Goal: Transaction & Acquisition: Purchase product/service

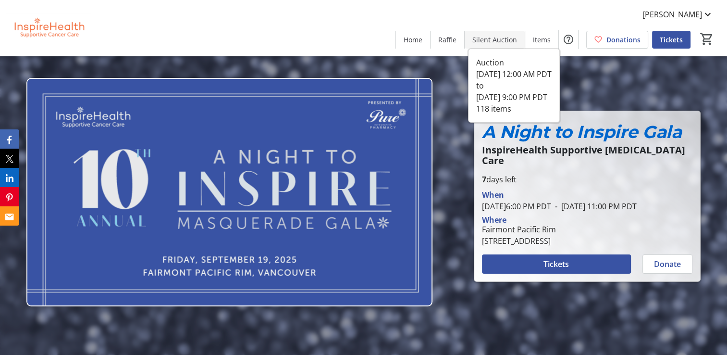
click at [498, 38] on span "Silent Auction" at bounding box center [495, 40] width 45 height 10
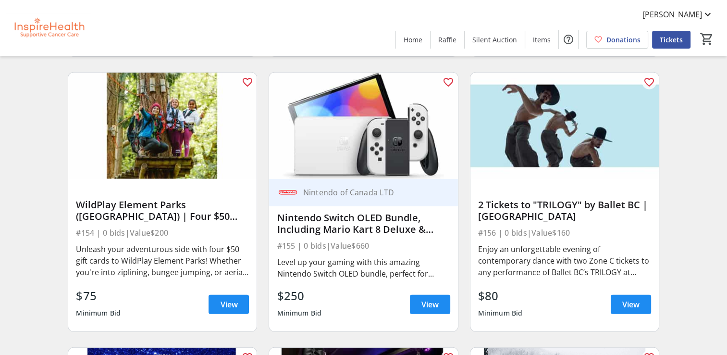
scroll to position [2548, 0]
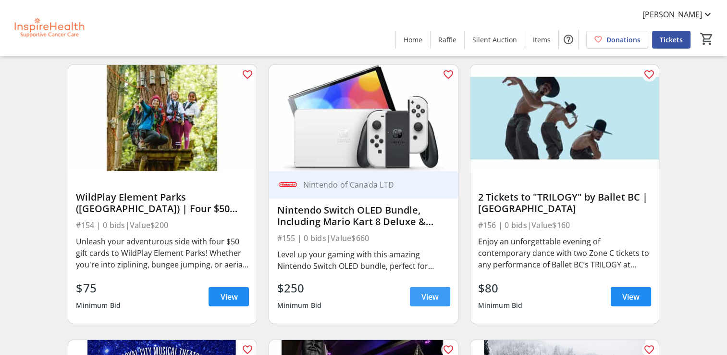
click at [431, 302] on span "View" at bounding box center [430, 297] width 17 height 12
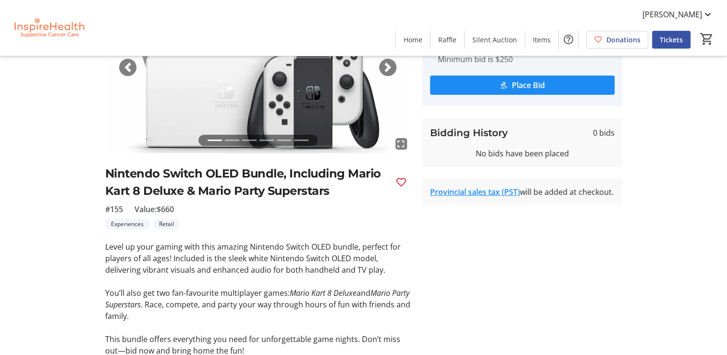
scroll to position [96, 0]
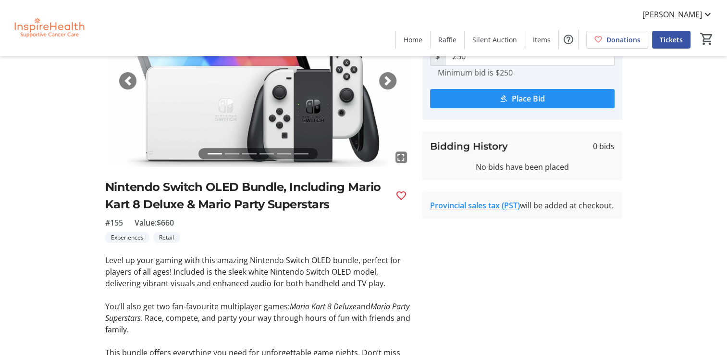
click at [529, 104] on span "submit" at bounding box center [522, 98] width 185 height 23
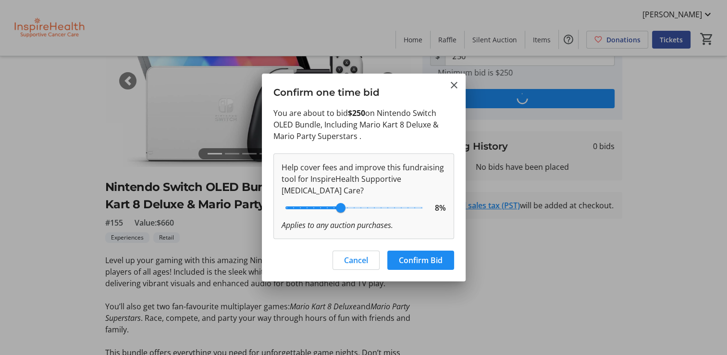
scroll to position [0, 0]
click at [409, 259] on span "Confirm Bid" at bounding box center [421, 260] width 44 height 12
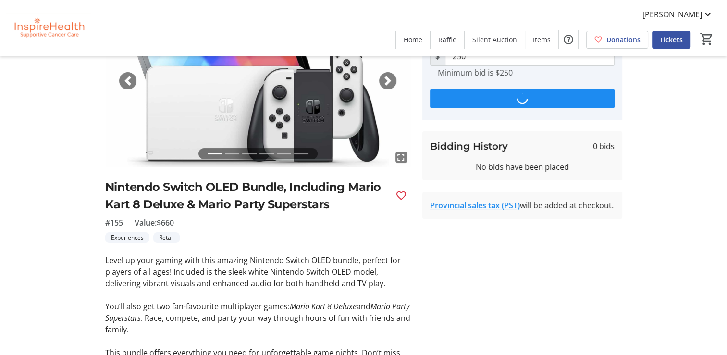
scroll to position [96, 0]
type input "325"
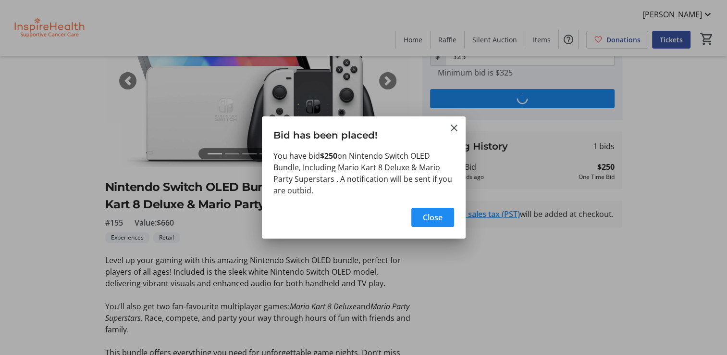
scroll to position [0, 0]
click at [423, 218] on span "Close" at bounding box center [433, 218] width 20 height 12
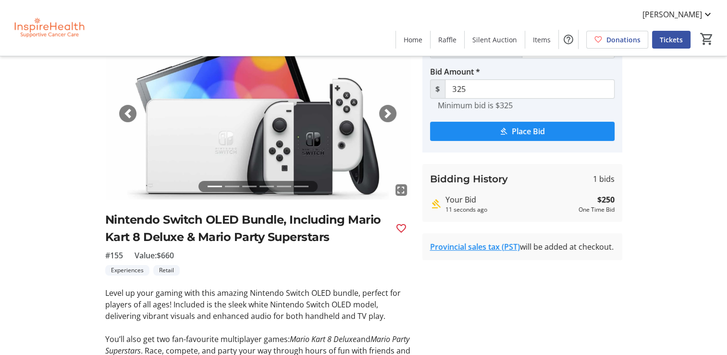
scroll to position [48, 0]
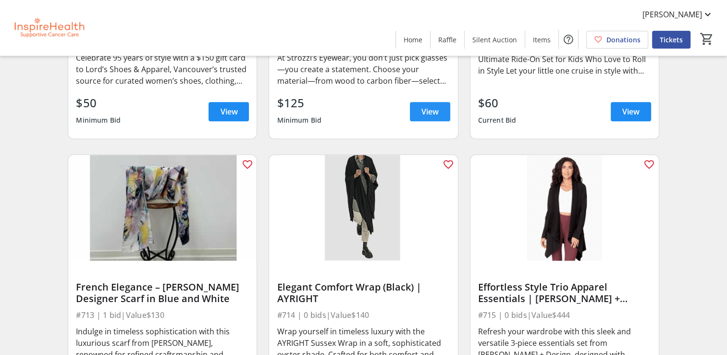
scroll to position [8078, 0]
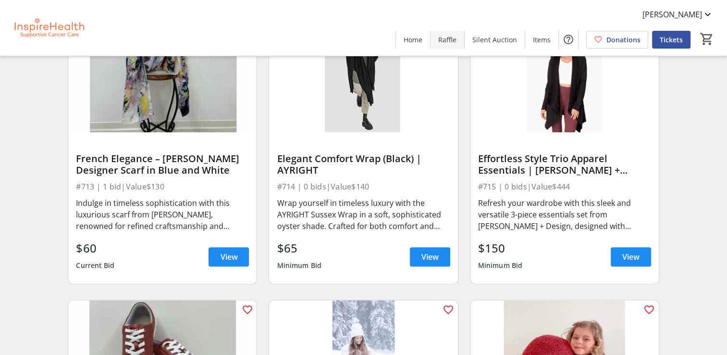
click at [453, 41] on span "Raffle" at bounding box center [447, 40] width 18 height 10
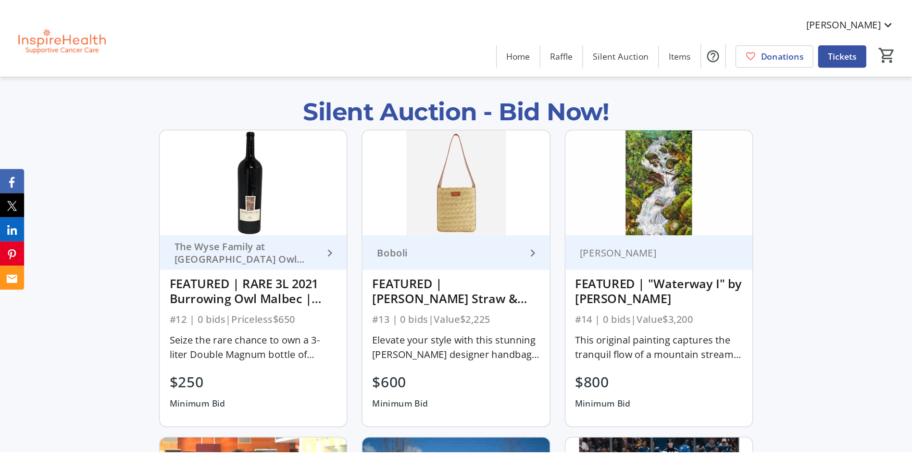
scroll to position [604, 0]
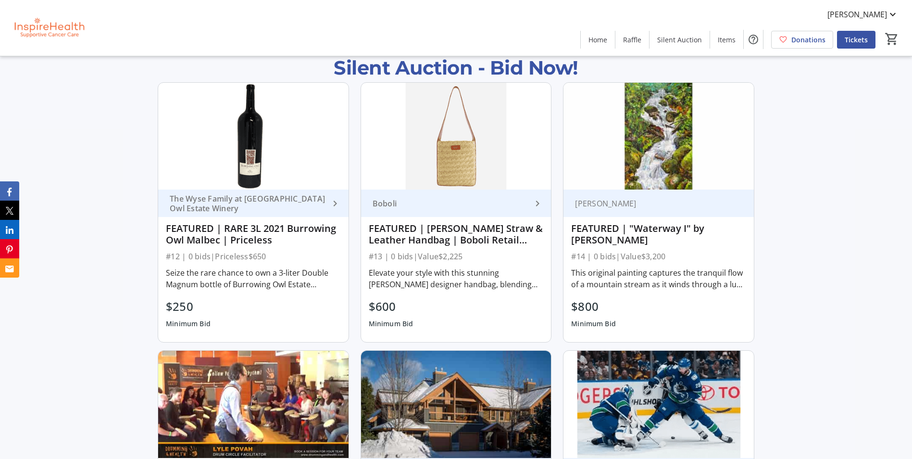
click at [469, 224] on div "FEATURED | [PERSON_NAME] Straw & Leather Handbag | Boboli Retail Group" at bounding box center [456, 234] width 175 height 23
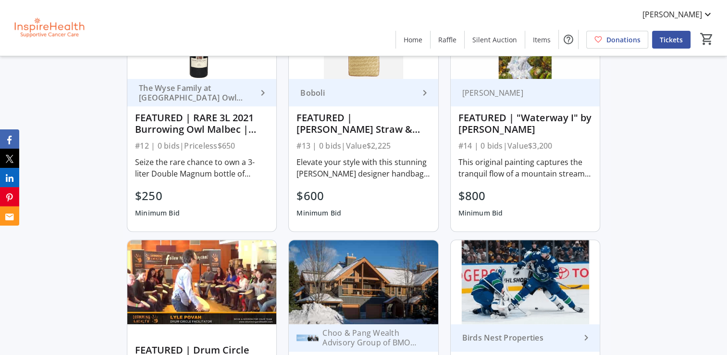
scroll to position [385, 0]
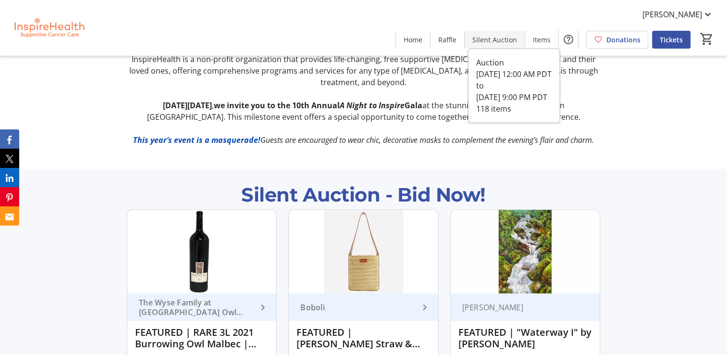
click at [504, 36] on span "Silent Auction" at bounding box center [495, 40] width 45 height 10
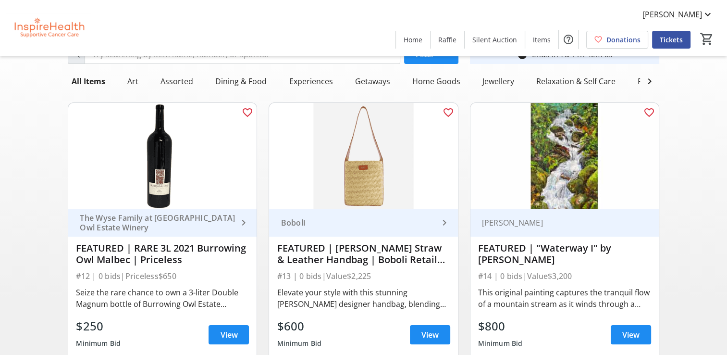
scroll to position [96, 0]
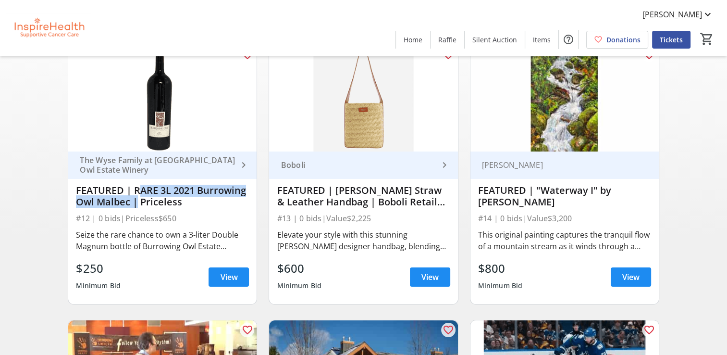
drag, startPoint x: 134, startPoint y: 196, endPoint x: 131, endPoint y: 212, distance: 16.0
click at [131, 208] on div "FEATURED | RARE 3L 2021 Burrowing Owl Malbec | Priceless" at bounding box center [162, 196] width 173 height 23
drag, startPoint x: 131, startPoint y: 212, endPoint x: 115, endPoint y: 212, distance: 16.3
copy div "RARE 3L 2021 Burrowing Owl Malbec"
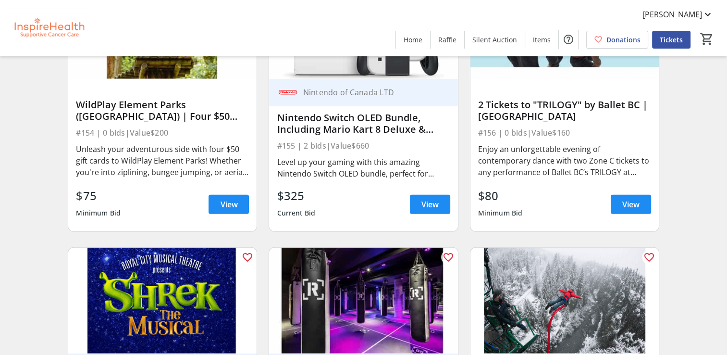
scroll to position [2644, 0]
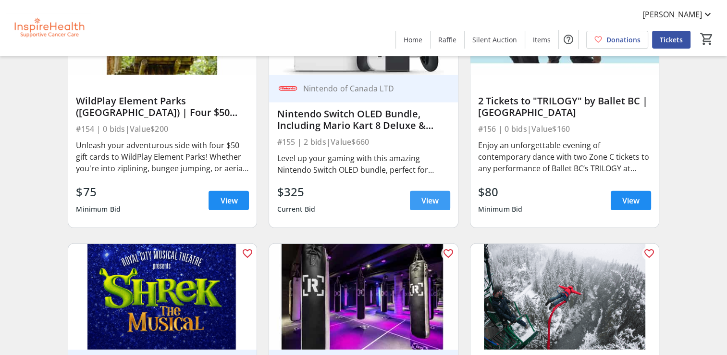
click at [429, 206] on span "View" at bounding box center [430, 201] width 17 height 12
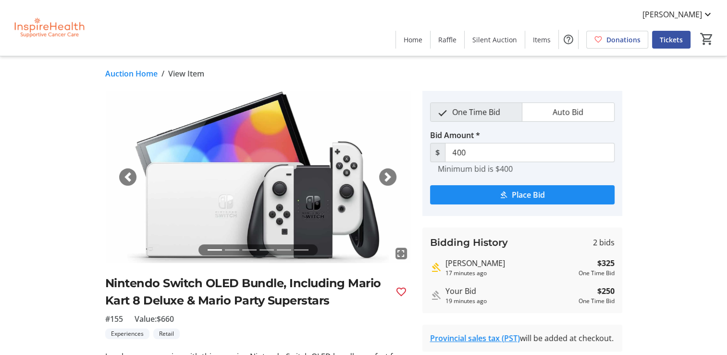
click at [686, 174] on tr-auction-item-details-ui "Auction Home / View Item fullscreen fullscreen fullscreen fullscreen fullscreen…" at bounding box center [363, 303] width 727 height 494
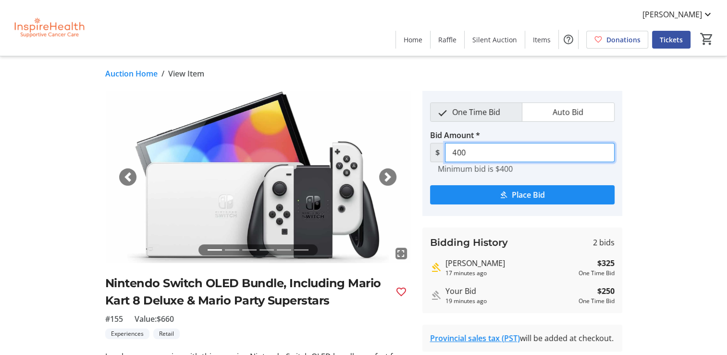
click at [481, 152] on input "400" at bounding box center [530, 152] width 170 height 19
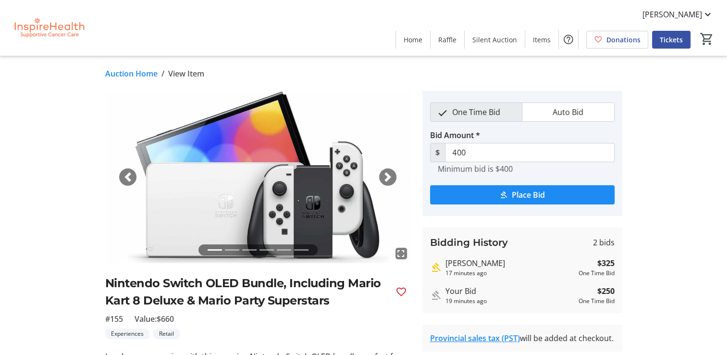
click at [682, 210] on tr-auction-item-details-ui "Auction Home / View Item fullscreen fullscreen fullscreen fullscreen fullscreen…" at bounding box center [363, 303] width 727 height 494
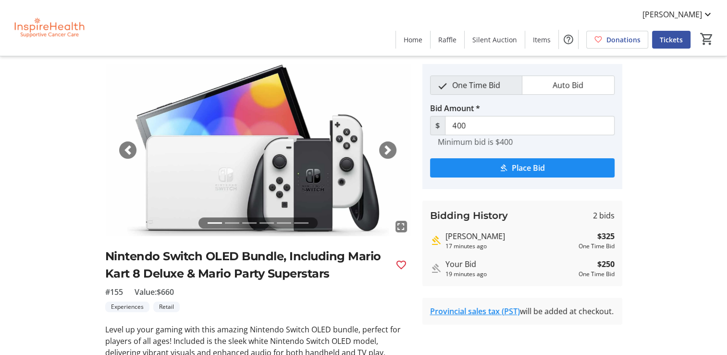
scroll to position [48, 0]
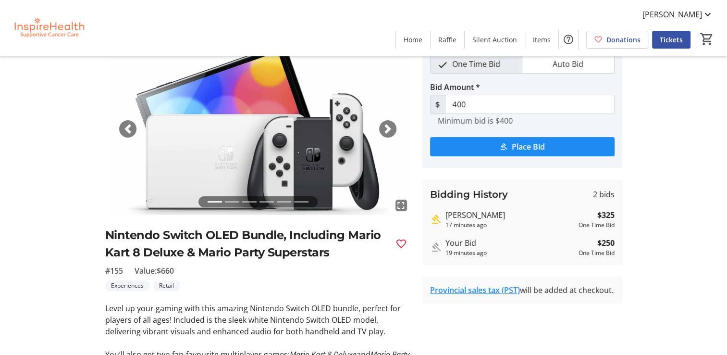
click at [674, 215] on div "fullscreen fullscreen fullscreen fullscreen fullscreen fullscreen Previous Next…" at bounding box center [364, 254] width 635 height 423
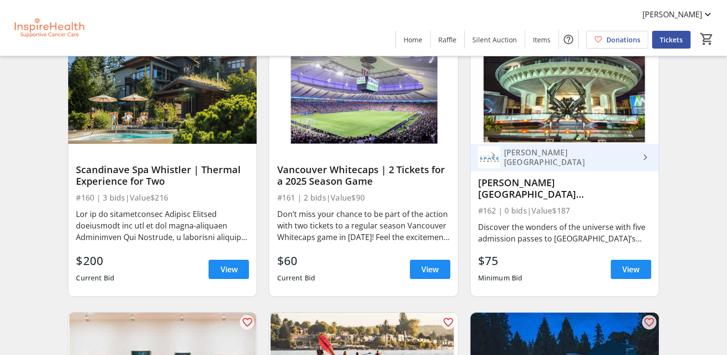
scroll to position [3173, 0]
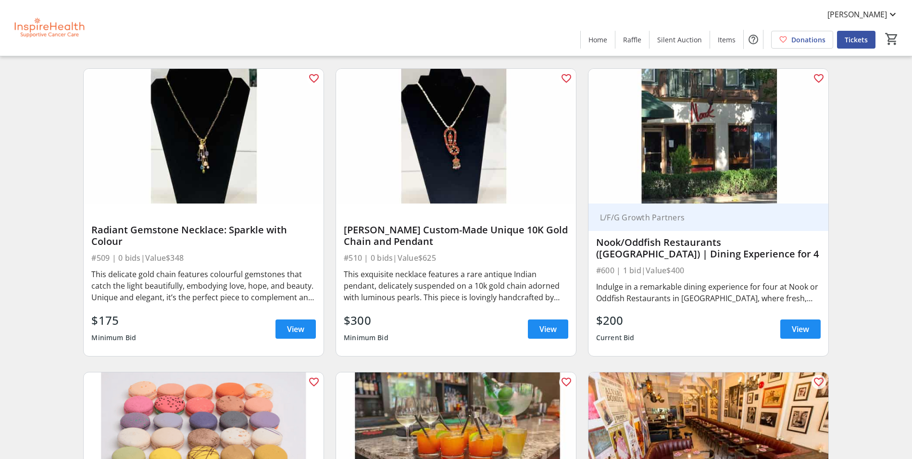
scroll to position [6395, 0]
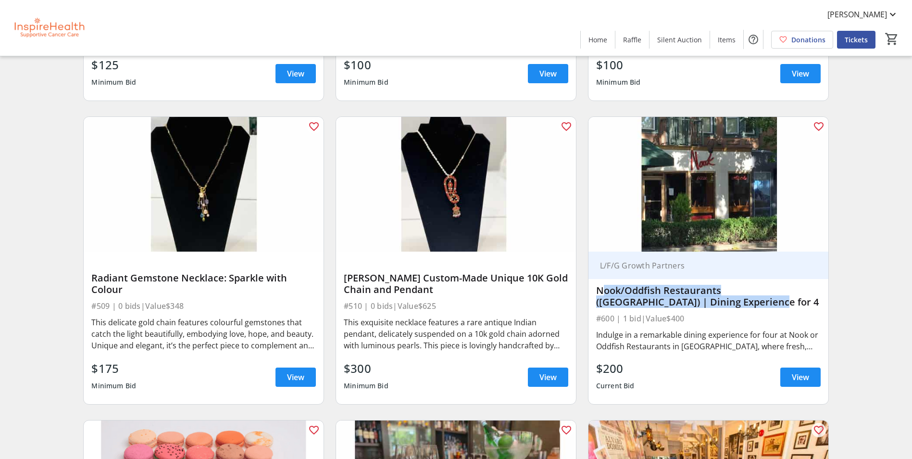
drag, startPoint x: 678, startPoint y: 301, endPoint x: 597, endPoint y: 292, distance: 82.3
click at [597, 292] on div "Nook/Oddfish Restaurants ([GEOGRAPHIC_DATA]) | Dining Experience for 4" at bounding box center [708, 296] width 225 height 23
drag, startPoint x: 601, startPoint y: 292, endPoint x: 637, endPoint y: 298, distance: 36.0
copy div "Nook/Oddfish Restaurants ([GEOGRAPHIC_DATA]) | Dining Experience for 4"
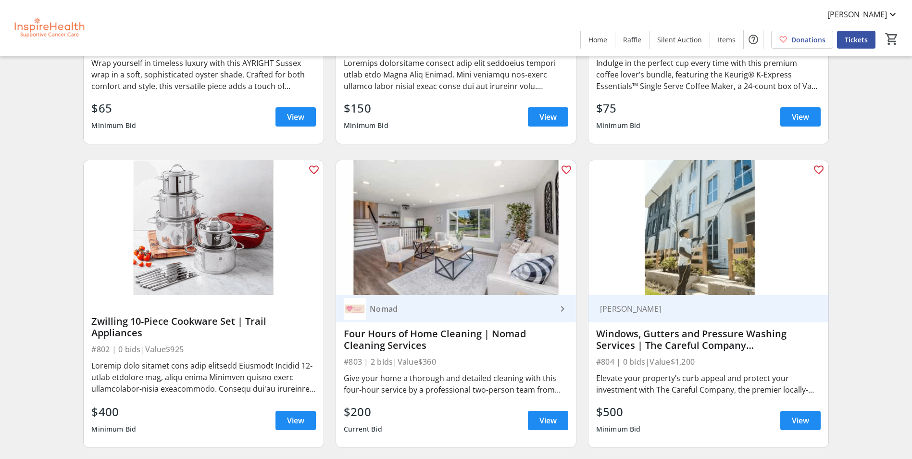
scroll to position [10914, 0]
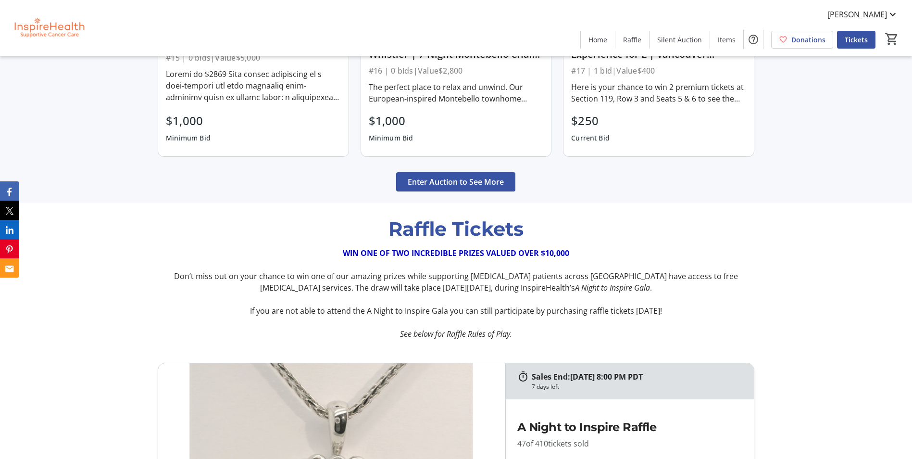
scroll to position [1202, 0]
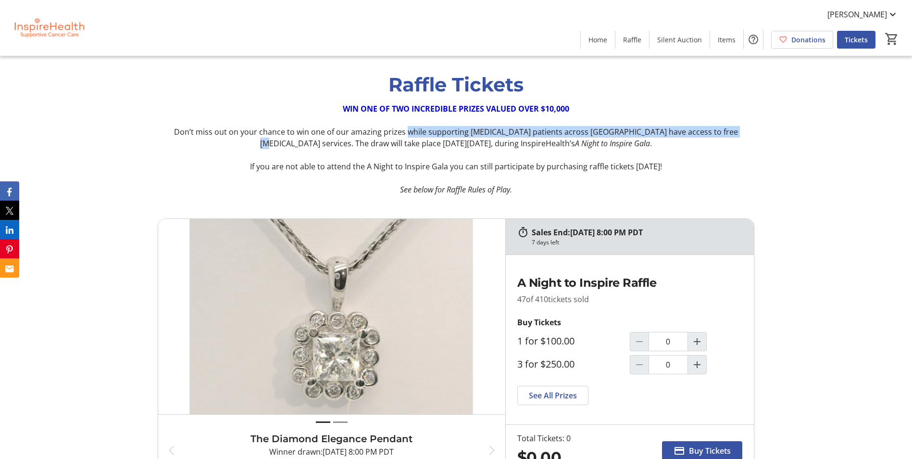
drag, startPoint x: 390, startPoint y: 130, endPoint x: 703, endPoint y: 137, distance: 312.6
click at [703, 137] on p "Don’t miss out on your chance to win one of our amazing prizes while supporting…" at bounding box center [456, 137] width 597 height 23
drag, startPoint x: 703, startPoint y: 137, endPoint x: 691, endPoint y: 136, distance: 11.5
copy p "while supporting cancer patients across BC have access to free supportive care …"
click at [682, 41] on span "Silent Auction" at bounding box center [679, 40] width 45 height 10
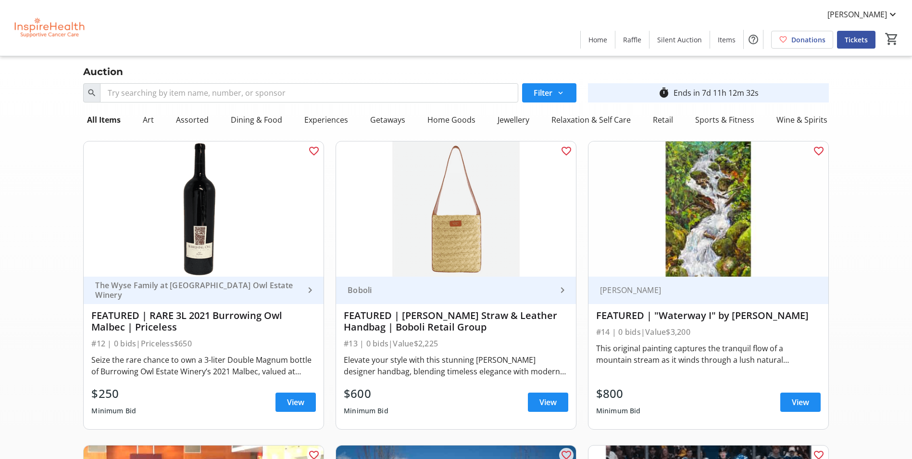
click at [435, 293] on div "Boboli" at bounding box center [450, 290] width 213 height 10
click at [638, 288] on div "[PERSON_NAME]" at bounding box center [702, 290] width 213 height 10
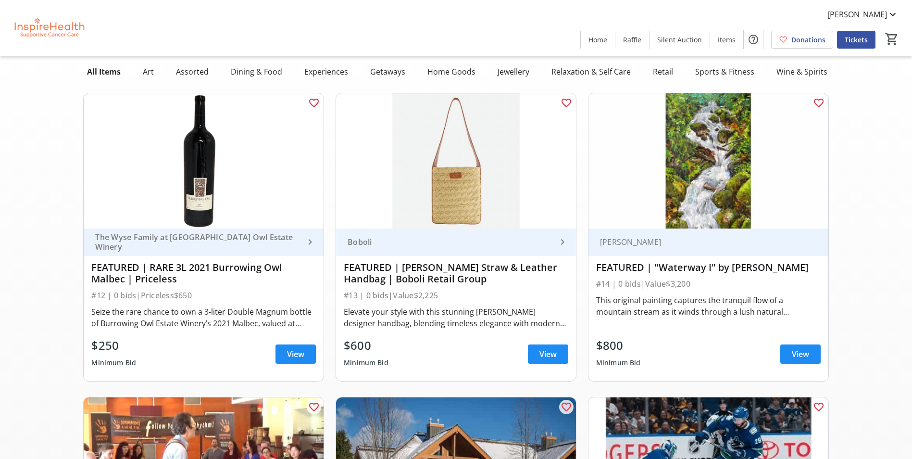
scroll to position [240, 0]
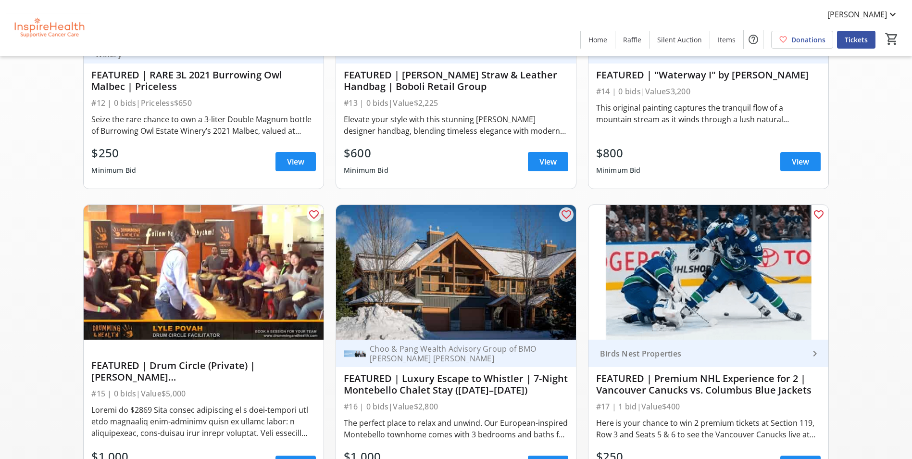
click at [478, 353] on div "Choo & Pang Wealth Advisory Group of BMO [PERSON_NAME] [PERSON_NAME]" at bounding box center [461, 353] width 191 height 19
click at [396, 360] on div "Choo & Pang Wealth Advisory Group of BMO [PERSON_NAME] [PERSON_NAME]" at bounding box center [461, 353] width 191 height 19
click at [352, 354] on img at bounding box center [355, 353] width 22 height 22
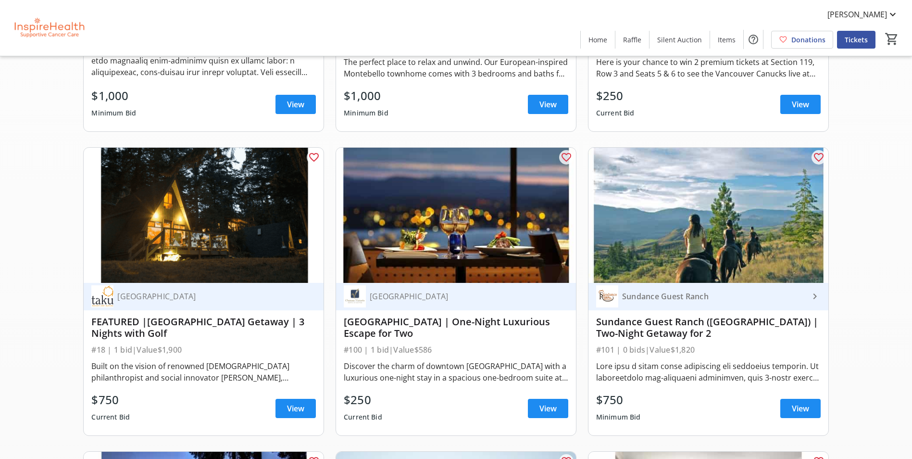
scroll to position [0, 0]
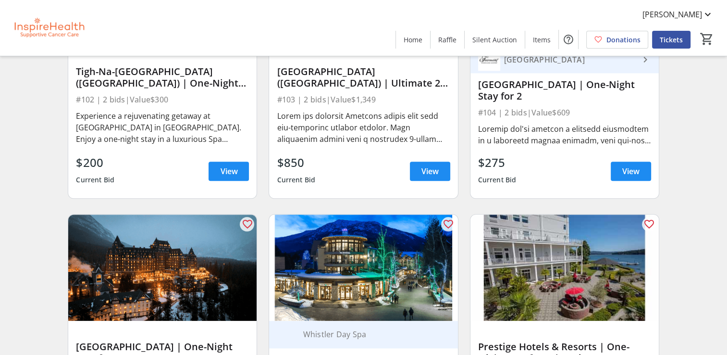
scroll to position [1010, 0]
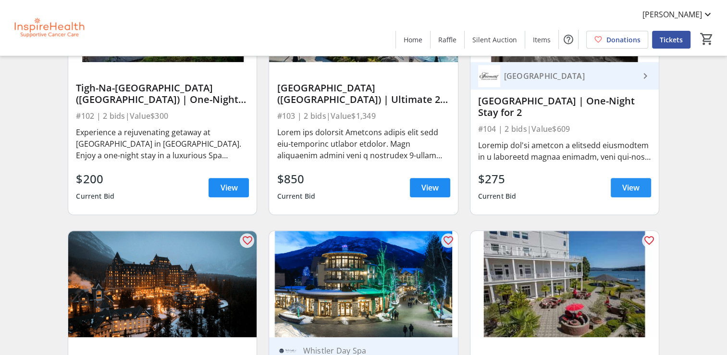
click at [623, 193] on span "View" at bounding box center [631, 188] width 17 height 12
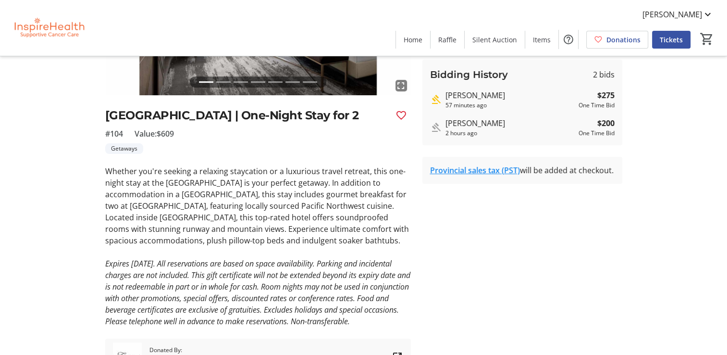
scroll to position [192, 0]
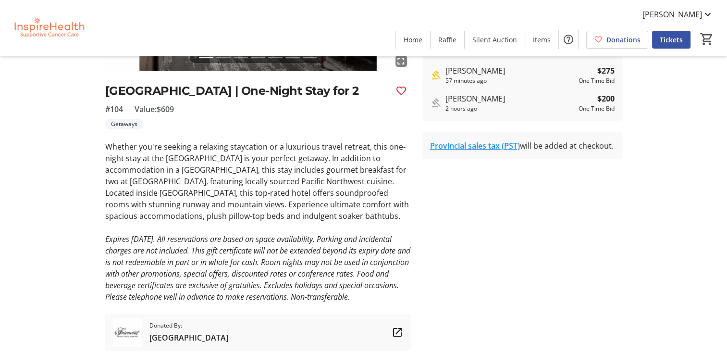
drag, startPoint x: 264, startPoint y: 161, endPoint x: 413, endPoint y: 238, distance: 168.0
click at [413, 238] on tr-auction-item-ui "fullscreen fullscreen fullscreen fullscreen fullscreen fullscreen fullscreen Pr…" at bounding box center [258, 125] width 317 height 452
drag, startPoint x: 413, startPoint y: 238, endPoint x: 557, endPoint y: 274, distance: 148.2
click at [557, 274] on tr-auction-item-bidding-ui "One Time Bid Auto Bid Bid Amount * $ 350 Minimum bid is $350 Place Bid Bidding …" at bounding box center [523, 125] width 212 height 452
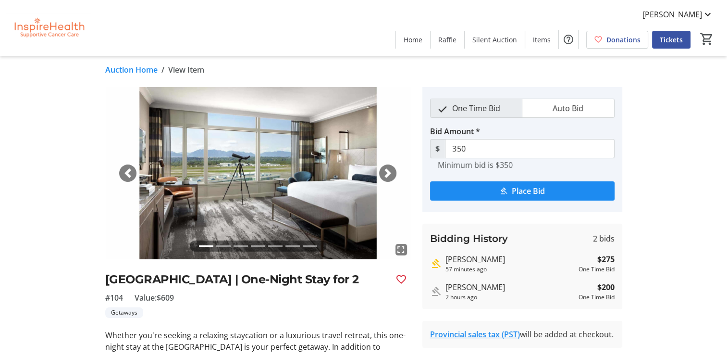
scroll to position [0, 0]
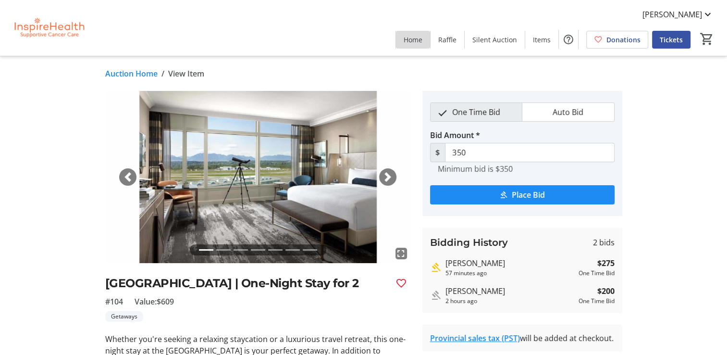
click at [420, 45] on span at bounding box center [413, 39] width 34 height 23
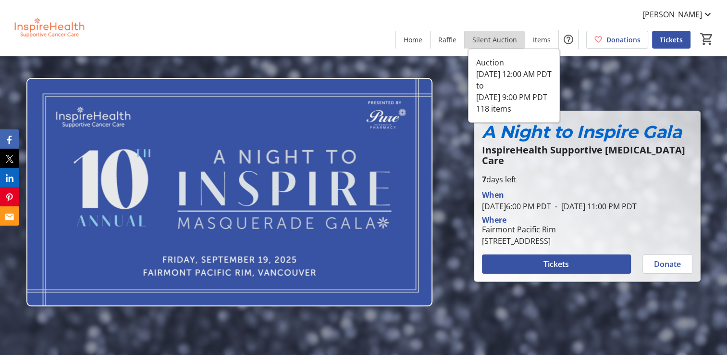
click at [499, 39] on span "Silent Auction" at bounding box center [495, 40] width 45 height 10
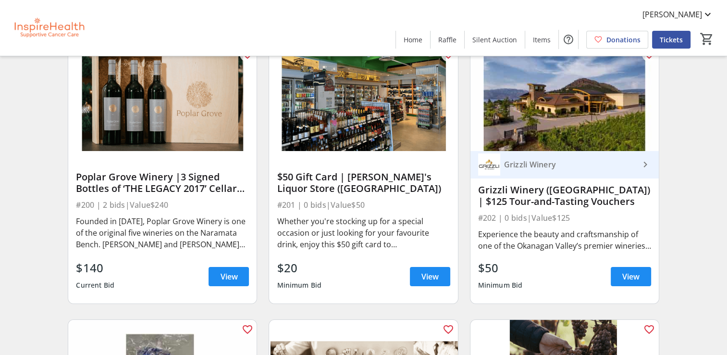
scroll to position [3644, 0]
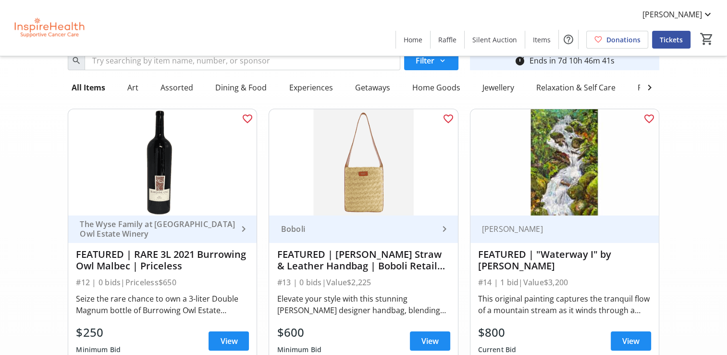
scroll to position [0, 0]
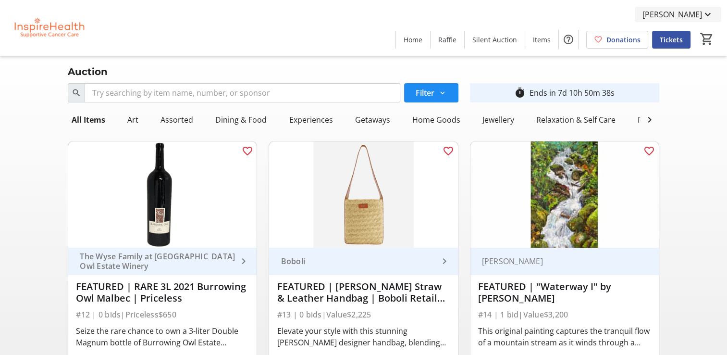
click at [710, 17] on mat-icon at bounding box center [708, 15] width 12 height 12
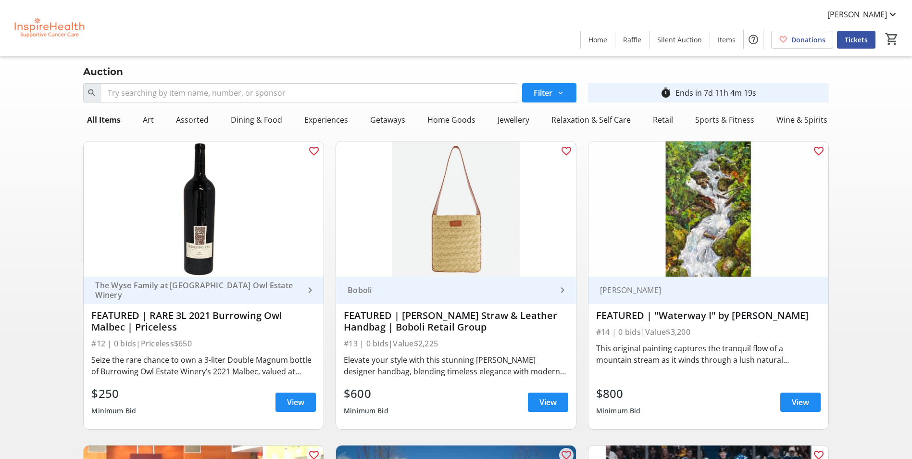
click at [73, 28] on img at bounding box center [49, 28] width 86 height 48
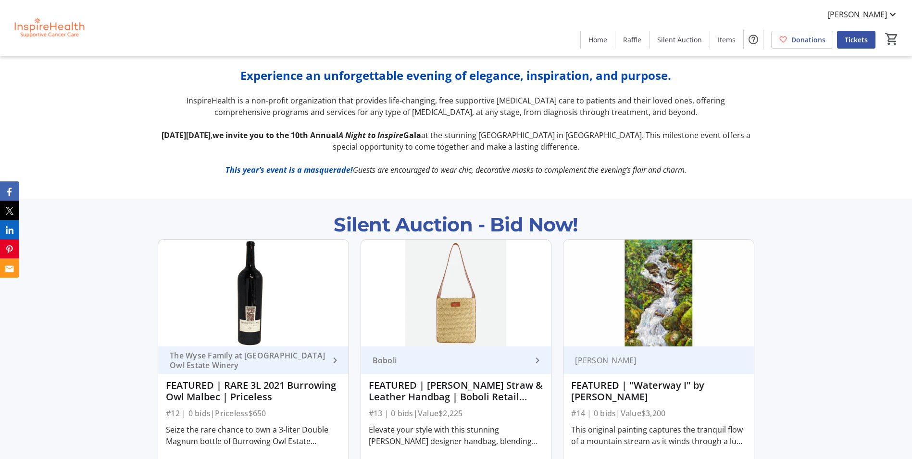
scroll to position [433, 0]
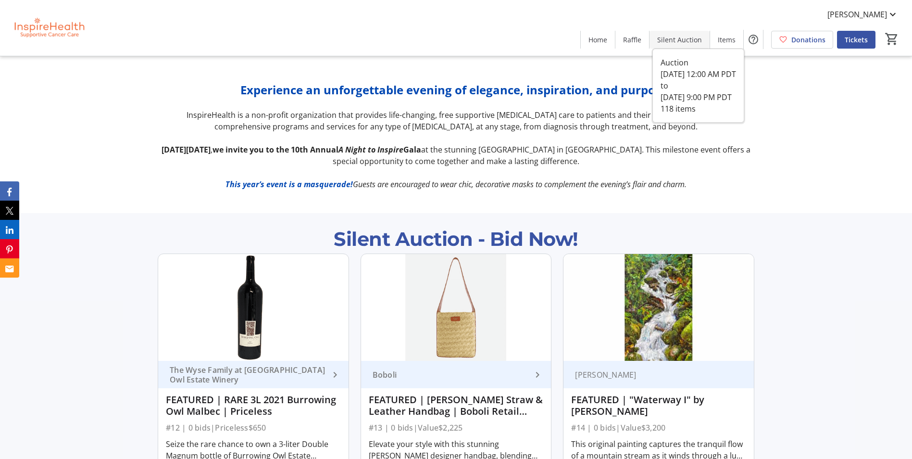
click at [668, 44] on span "Silent Auction" at bounding box center [679, 40] width 45 height 10
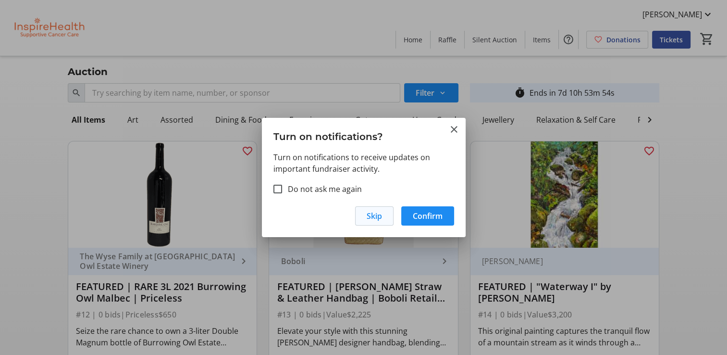
click at [372, 215] on span "Skip" at bounding box center [374, 216] width 15 height 12
